Goal: Information Seeking & Learning: Learn about a topic

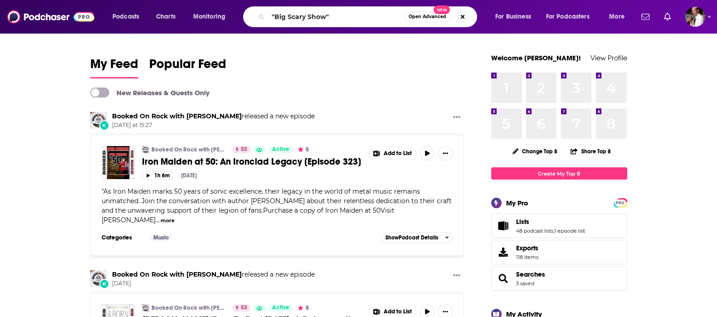
type input ""Big Scary Show""
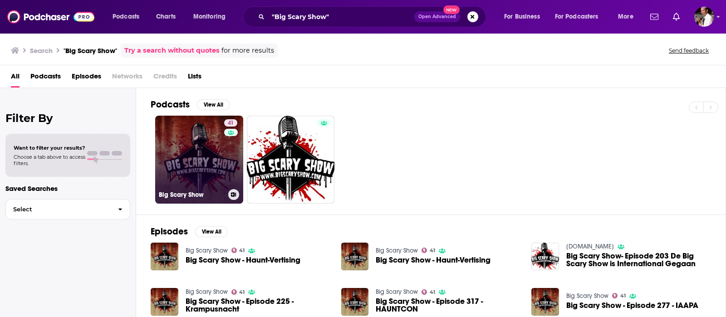
click at [203, 153] on link "41 Big Scary Show" at bounding box center [199, 160] width 88 height 88
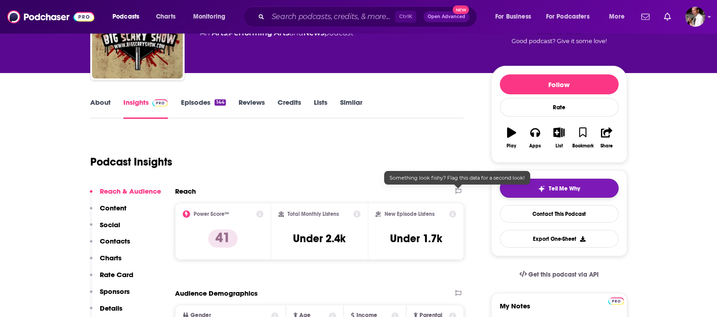
scroll to position [75, 0]
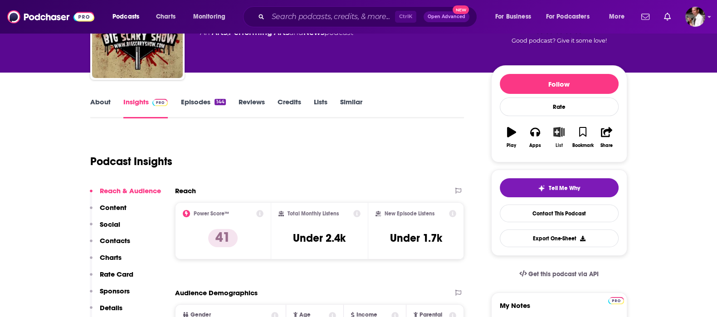
click at [558, 135] on icon "button" at bounding box center [558, 132] width 11 height 10
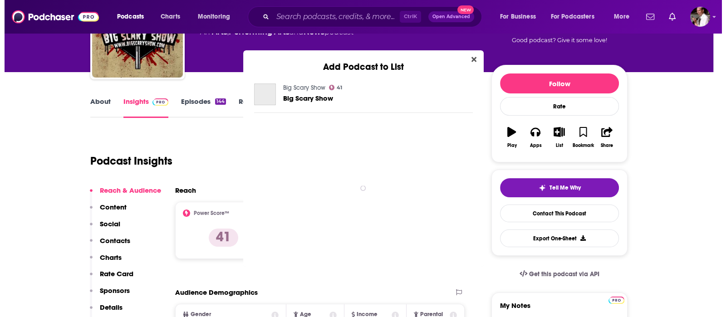
scroll to position [0, 0]
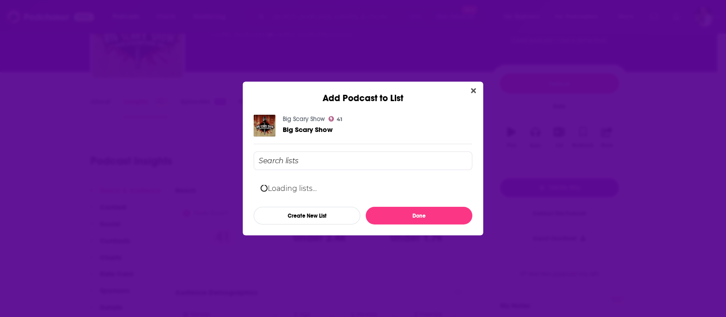
click at [273, 157] on div "Loading lists... Create New List Done" at bounding box center [363, 188] width 219 height 73
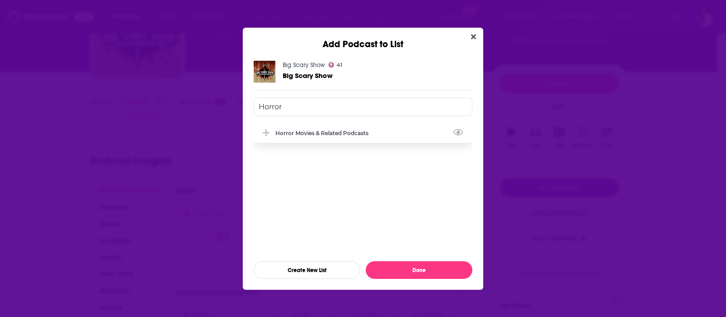
click at [313, 130] on div "Horror Movies & Related Podcasts" at bounding box center [324, 133] width 98 height 7
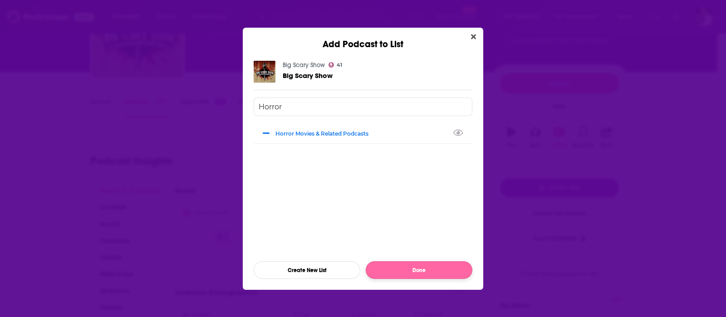
type input "Horror"
click at [411, 272] on button "Done" at bounding box center [419, 270] width 107 height 18
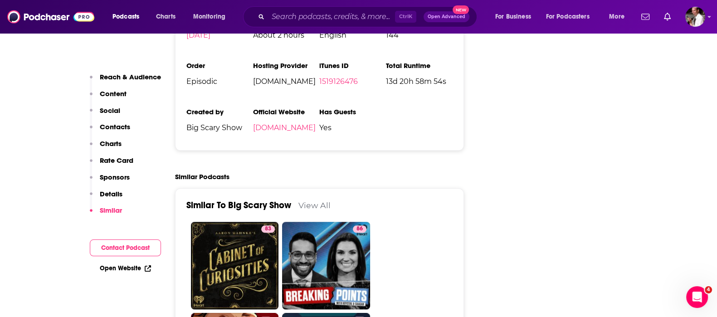
scroll to position [1512, 0]
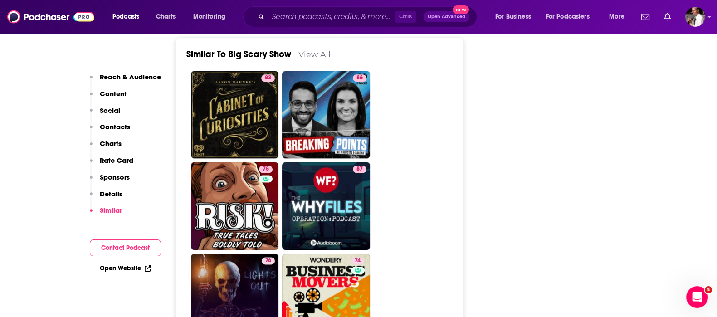
click at [237, 254] on link "76 Lights Out" at bounding box center [235, 298] width 88 height 88
type input "[URL][DOMAIN_NAME]"
